Goal: Information Seeking & Learning: Check status

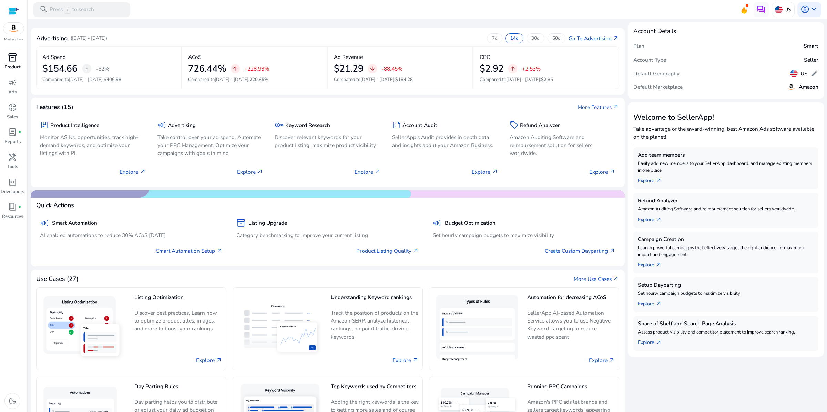
click at [12, 62] on span "inventory_2" at bounding box center [12, 57] width 9 height 9
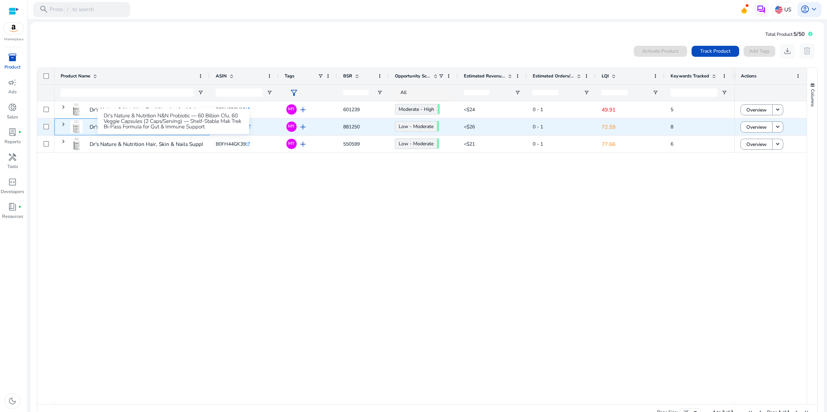
click at [122, 134] on p "Dr's Nature & Nutrition N&N Probiotic — 60 Billion Cfu, 60 Veggie..." at bounding box center [171, 127] width 163 height 14
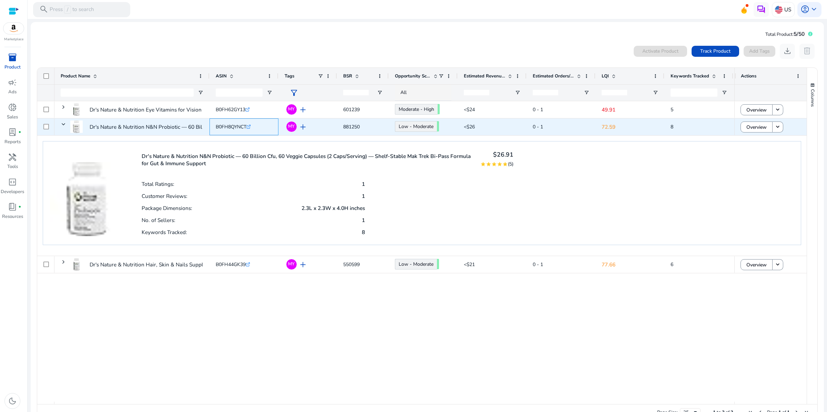
click at [238, 130] on span "B0FH8QYNCT" at bounding box center [231, 127] width 31 height 7
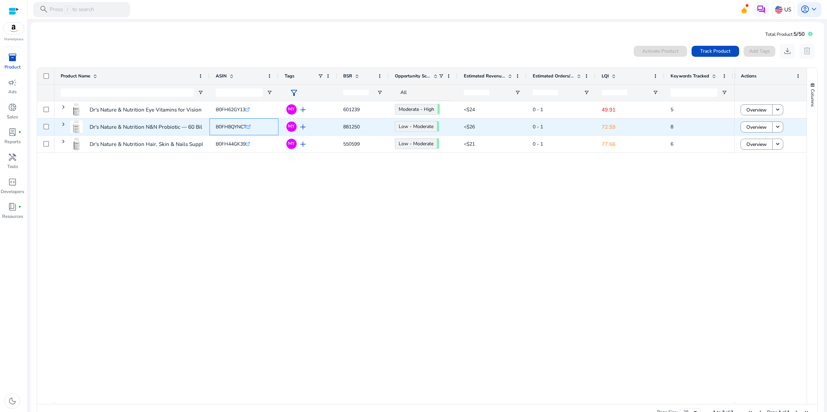
click at [251, 129] on icon ".st0{fill:#2c8af8}" at bounding box center [248, 127] width 4 height 4
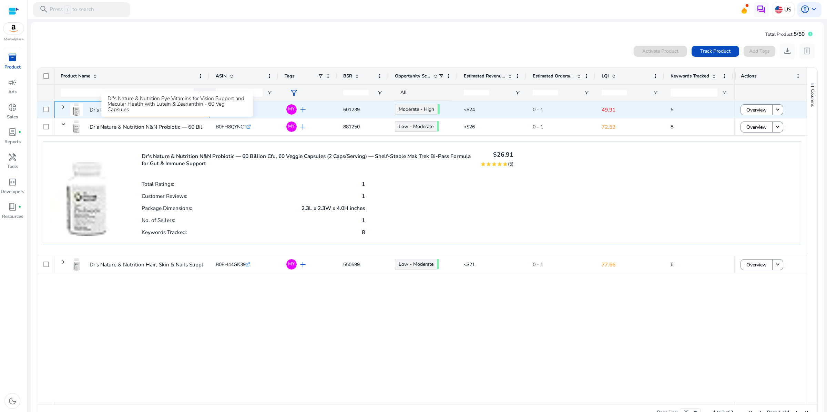
click at [181, 117] on p "Dr's Nature & Nutrition Eye Vitamins for Vision Support and Macular..." at bounding box center [174, 110] width 168 height 14
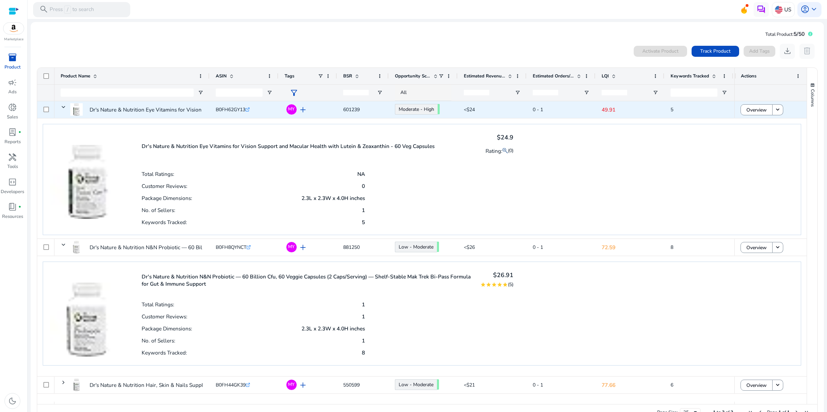
click at [250, 112] on icon ".st0{fill:#2c8af8}" at bounding box center [247, 109] width 4 height 4
